Goal: Transaction & Acquisition: Download file/media

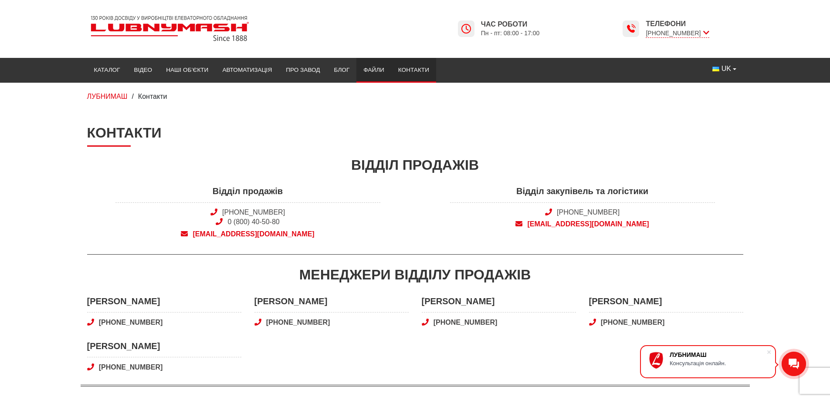
click at [374, 68] on link "Файли" at bounding box center [373, 70] width 35 height 19
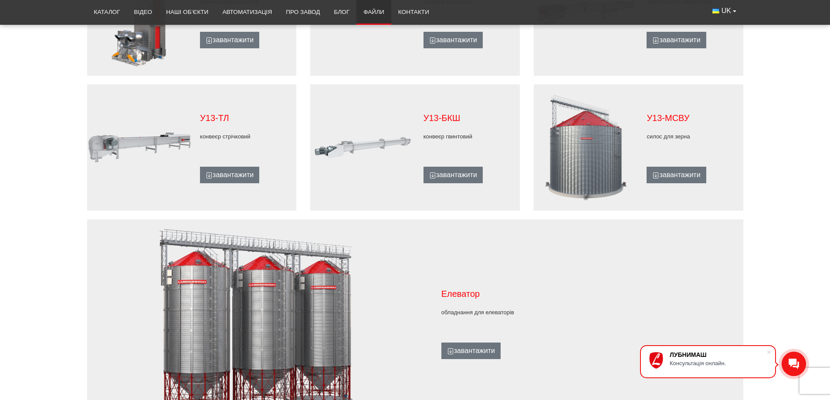
scroll to position [567, 0]
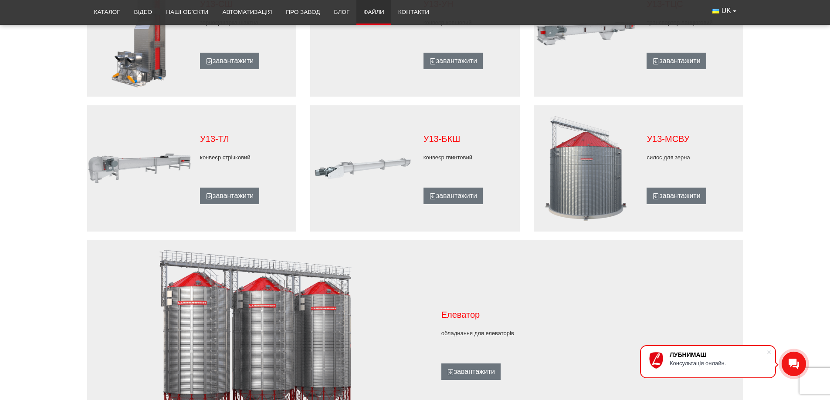
click at [587, 153] on figure at bounding box center [586, 168] width 105 height 109
click at [580, 161] on figure at bounding box center [586, 168] width 105 height 109
click at [681, 195] on link "завантажити" at bounding box center [676, 196] width 59 height 17
click at [668, 197] on link "завантажити" at bounding box center [676, 196] width 59 height 17
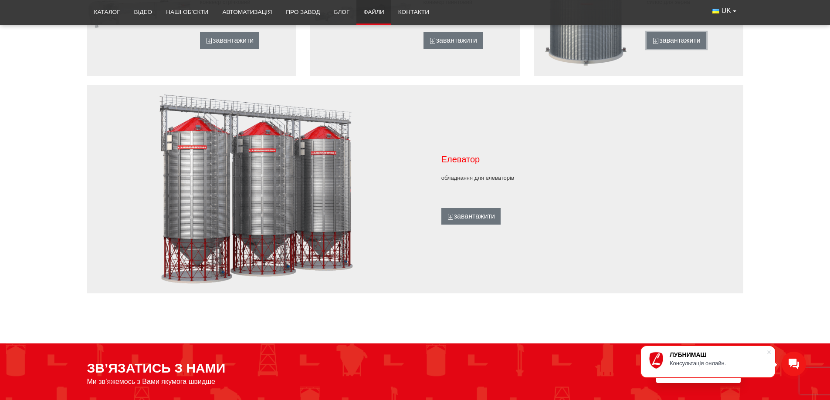
scroll to position [697, 0]
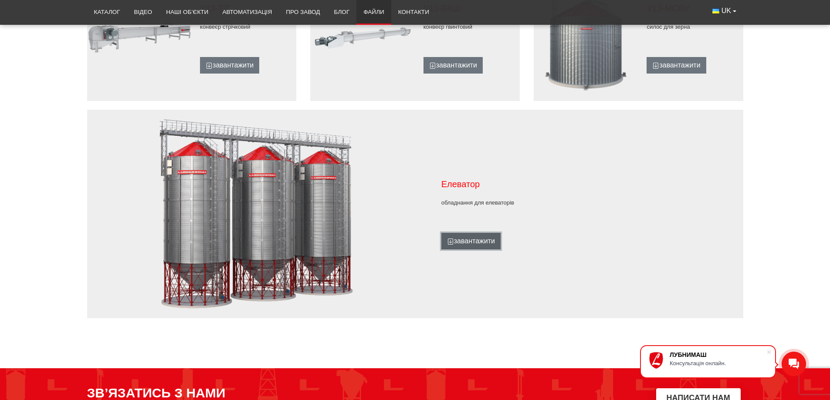
click at [470, 241] on link "завантажити" at bounding box center [470, 241] width 59 height 17
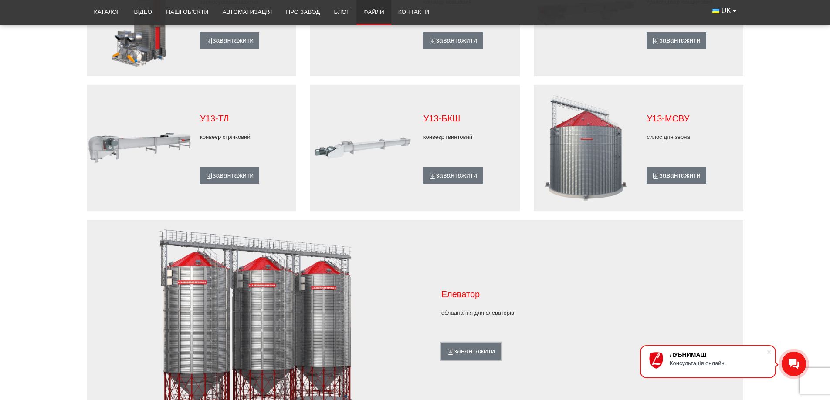
scroll to position [610, 0]
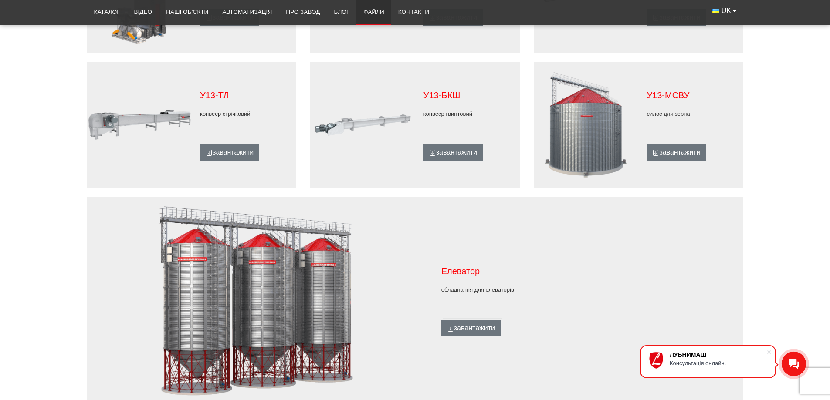
click at [600, 130] on figure at bounding box center [586, 125] width 105 height 109
click at [664, 151] on link "завантажити" at bounding box center [676, 152] width 59 height 17
